Goal: Complete application form: Complete application form

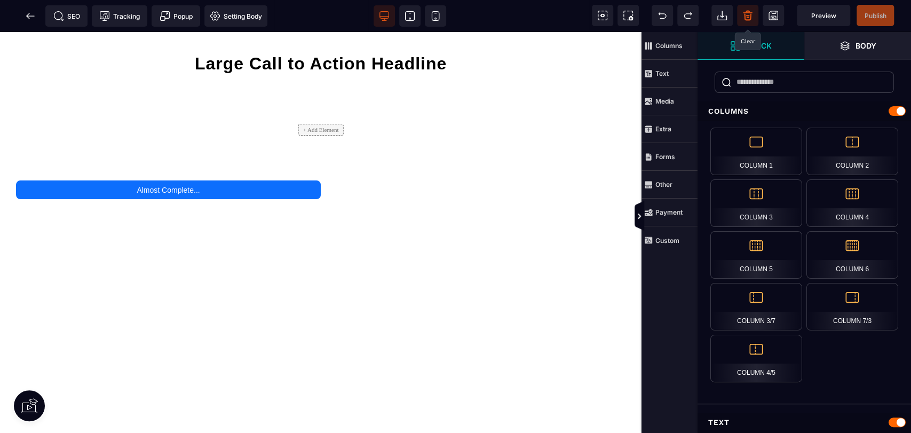
click at [743, 19] on icon at bounding box center [748, 15] width 11 height 11
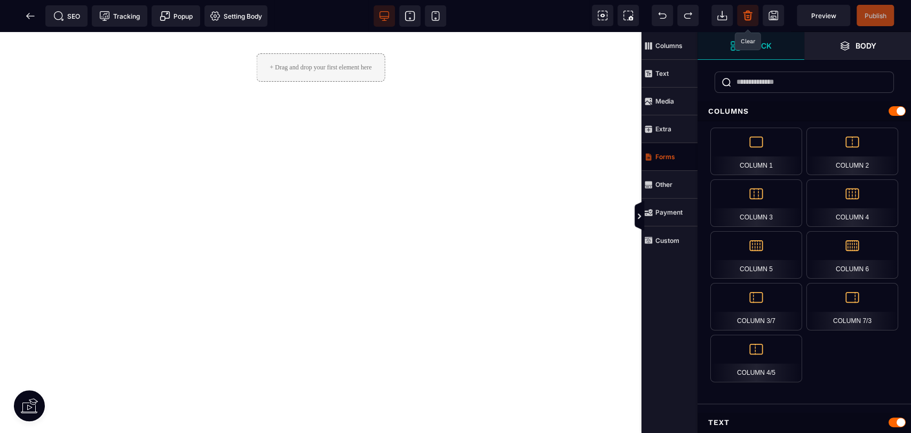
click at [668, 159] on strong "Forms" at bounding box center [666, 157] width 20 height 8
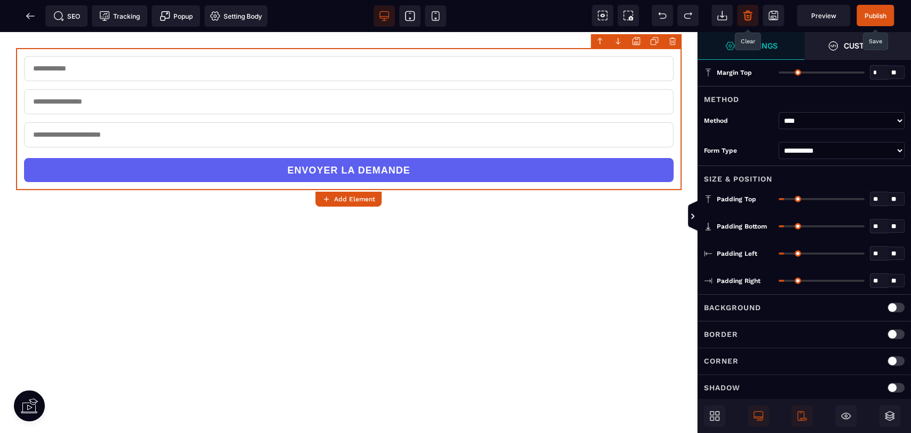
click at [868, 20] on span "Publish" at bounding box center [875, 15] width 37 height 21
click at [32, 17] on div "SEO Tracking Popup Setting Body" at bounding box center [137, 15] width 269 height 21
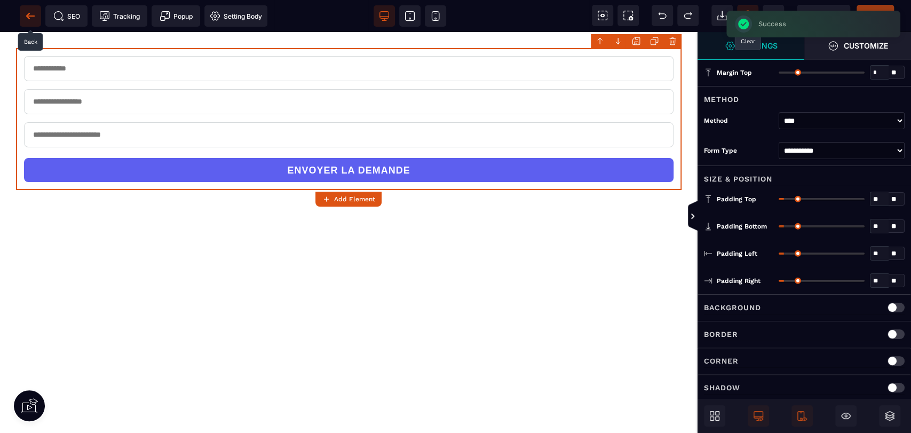
click at [30, 16] on icon at bounding box center [30, 15] width 8 height 1
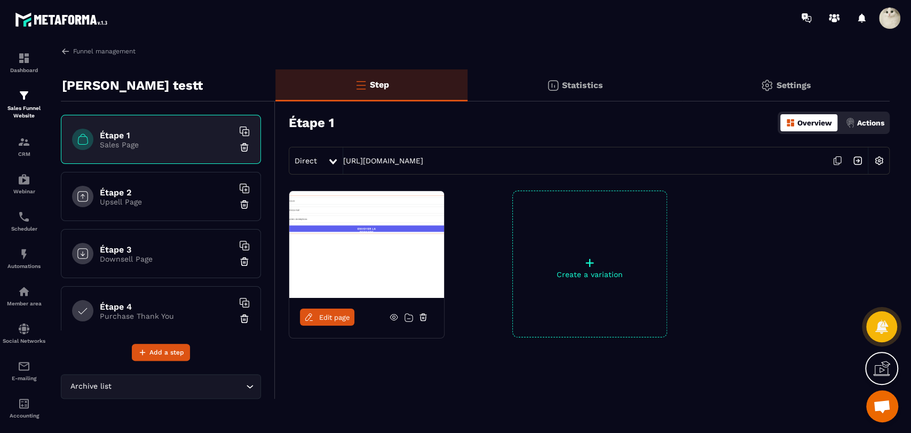
click at [888, 120] on div "Overview Actions" at bounding box center [834, 123] width 112 height 22
click at [884, 121] on p "Actions" at bounding box center [870, 123] width 27 height 9
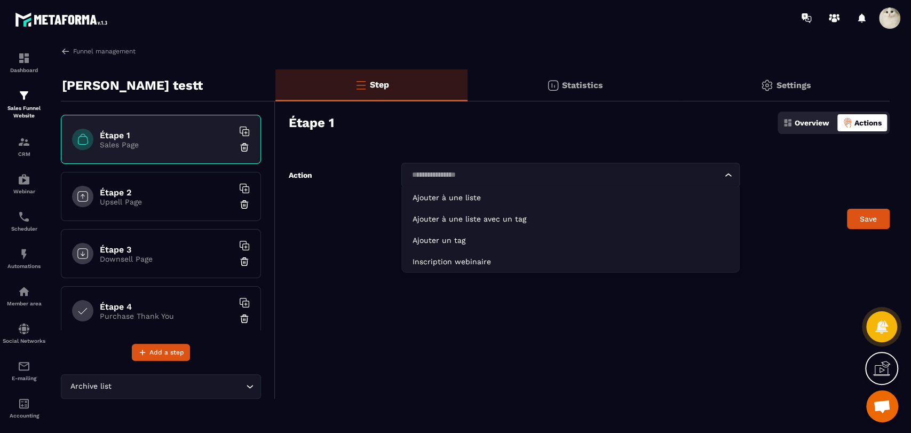
click at [554, 177] on input "Search for option" at bounding box center [564, 175] width 313 height 12
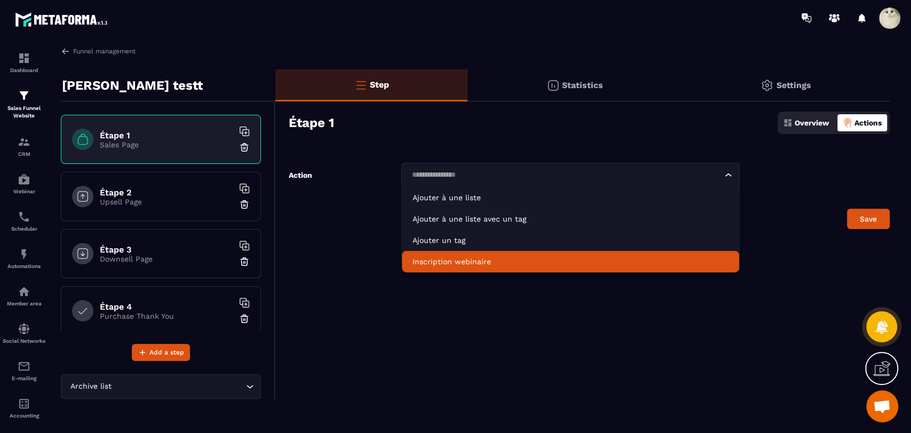
click at [530, 266] on p "Inscription webinaire" at bounding box center [571, 261] width 316 height 11
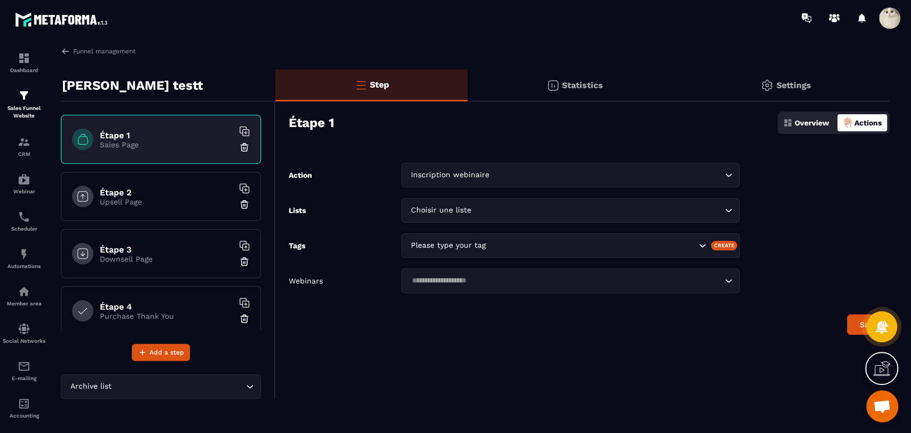
click at [518, 204] on input "Search for option" at bounding box center [598, 210] width 248 height 12
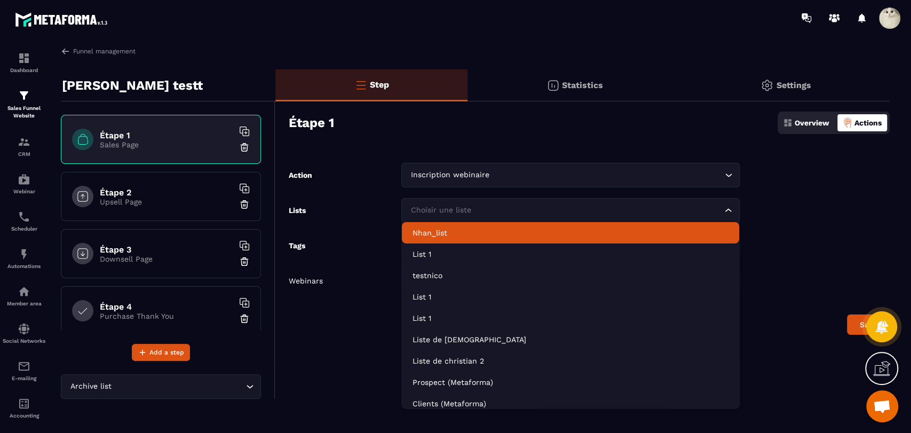
click at [510, 234] on p "Nhan_list" at bounding box center [571, 232] width 316 height 11
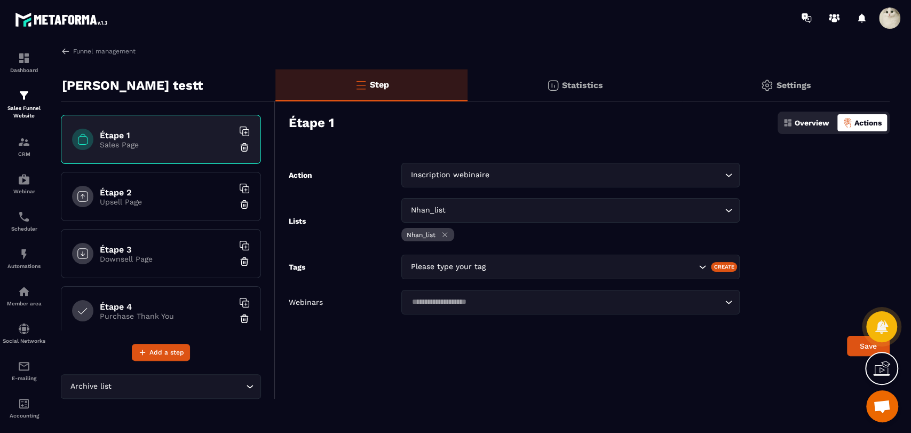
click at [505, 276] on div "Please type your tag" at bounding box center [571, 267] width 338 height 25
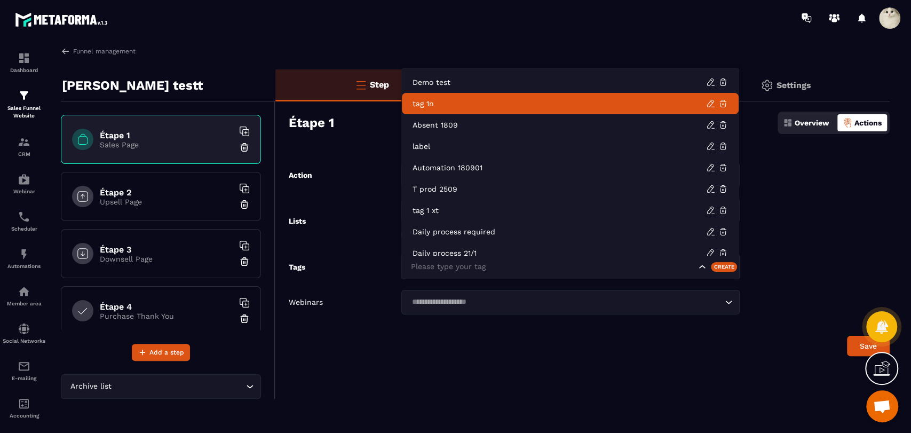
click at [514, 107] on p "tag 1n" at bounding box center [560, 103] width 294 height 11
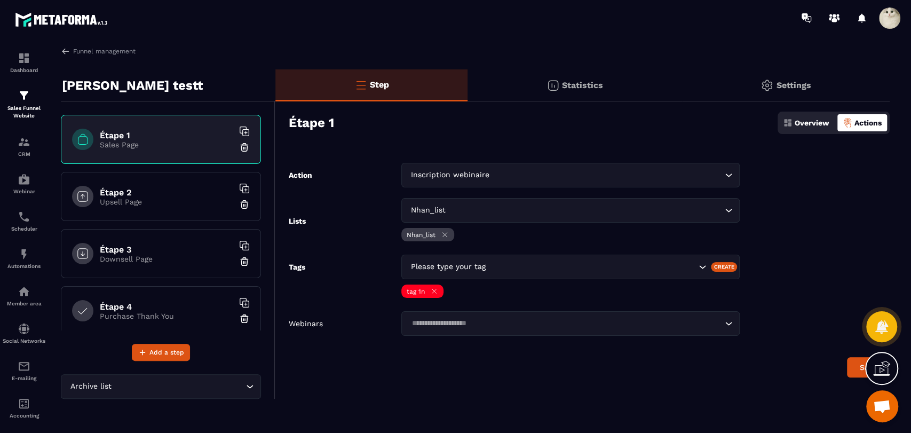
click at [539, 318] on input "Search for option" at bounding box center [564, 324] width 313 height 12
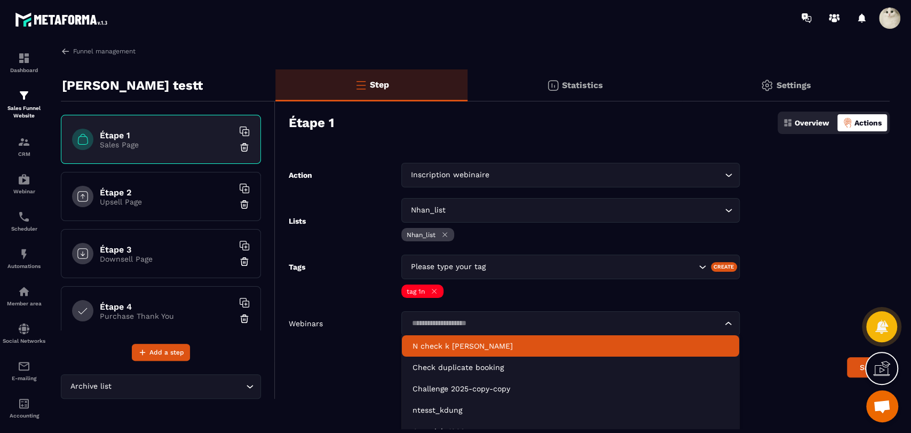
click at [528, 343] on p "N check k [PERSON_NAME]" at bounding box center [571, 346] width 316 height 11
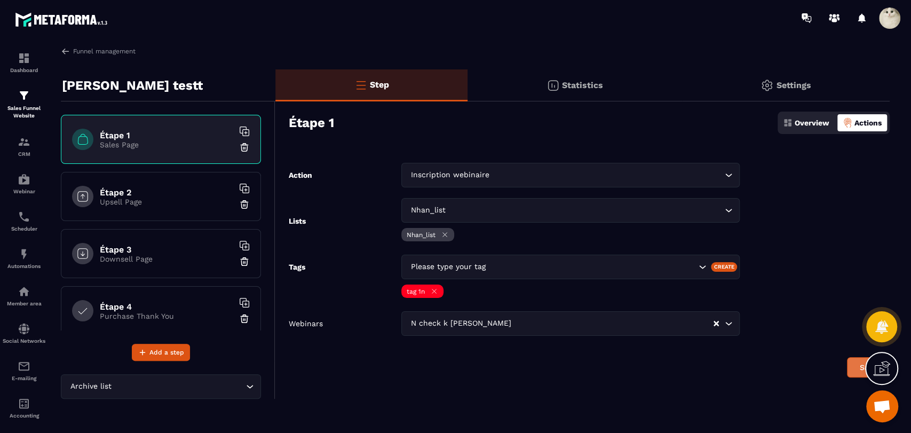
click at [851, 361] on button "Save" at bounding box center [868, 367] width 43 height 20
click at [800, 122] on p "Overview" at bounding box center [812, 123] width 35 height 9
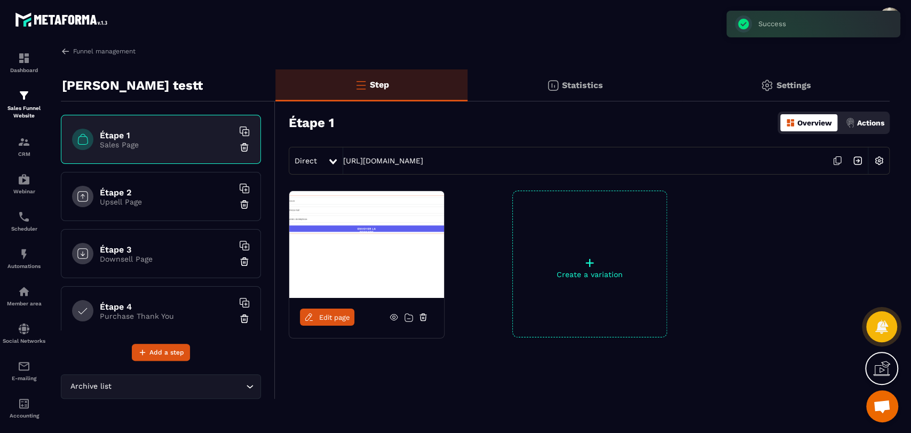
click at [834, 162] on icon at bounding box center [836, 162] width 5 height 6
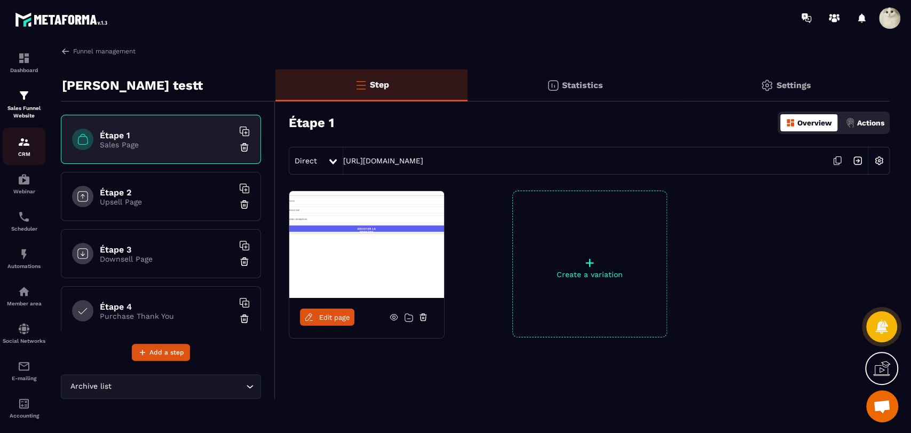
click at [25, 151] on div "CRM" at bounding box center [24, 146] width 43 height 21
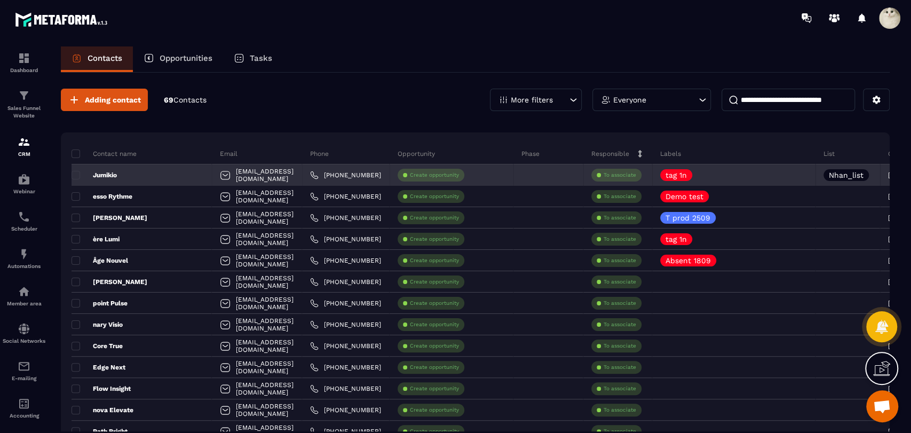
click at [97, 176] on p "Jumikio" at bounding box center [94, 175] width 45 height 9
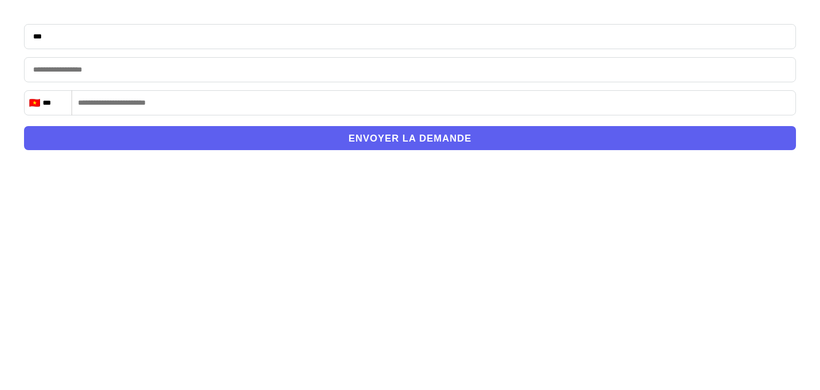
type input "***"
click at [184, 67] on input "email" at bounding box center [410, 69] width 772 height 25
type input "**********"
click at [138, 36] on input "***" at bounding box center [410, 36] width 772 height 25
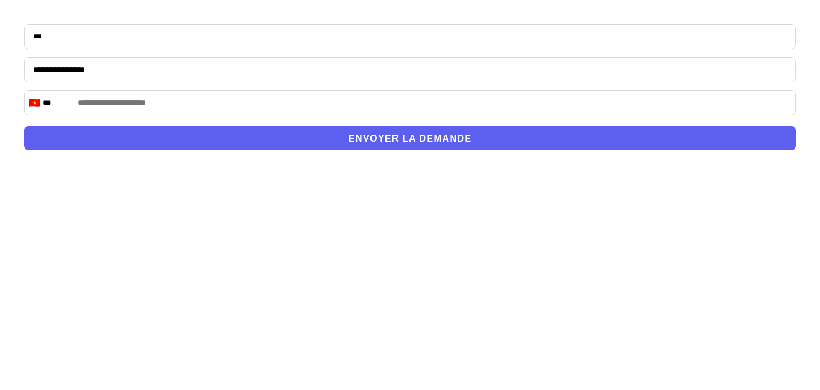
type input "*"
type input "*******"
click at [145, 112] on input "tel" at bounding box center [410, 102] width 772 height 25
type input "**********"
click at [177, 141] on button "ENVOYER LA DEMANDE" at bounding box center [410, 138] width 772 height 24
